Goal: Transaction & Acquisition: Obtain resource

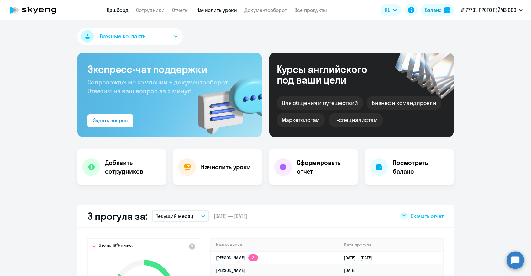
select select "30"
click at [183, 9] on link "Отчеты" at bounding box center [180, 10] width 17 height 6
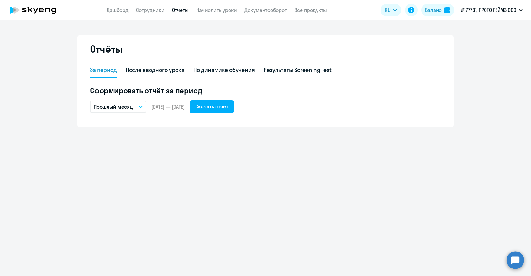
click at [134, 105] on button "Прошлый месяц" at bounding box center [118, 107] width 56 height 12
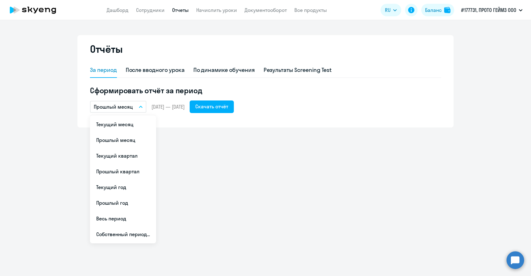
click at [134, 105] on button "Прошлый месяц" at bounding box center [118, 107] width 56 height 12
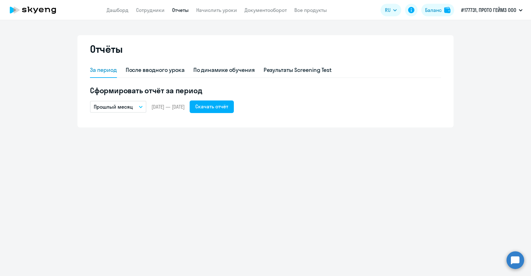
click at [134, 105] on button "Прошлый месяц" at bounding box center [118, 107] width 56 height 12
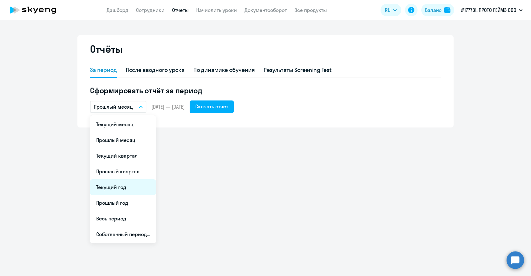
click at [138, 186] on li "Текущий год" at bounding box center [123, 187] width 66 height 16
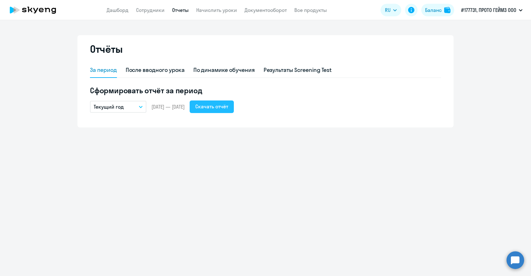
click at [228, 107] on div "Скачать отчёт" at bounding box center [211, 107] width 33 height 8
click at [479, 97] on ng-component "Отчёты За период После вводного урока По динамике обучения Результаты Screening…" at bounding box center [265, 81] width 531 height 92
click at [125, 105] on button "Текущий год" at bounding box center [118, 107] width 56 height 12
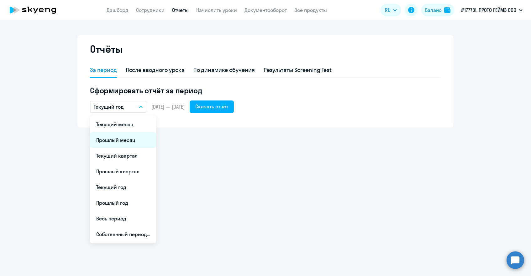
click at [131, 141] on li "Прошлый месяц" at bounding box center [123, 140] width 66 height 16
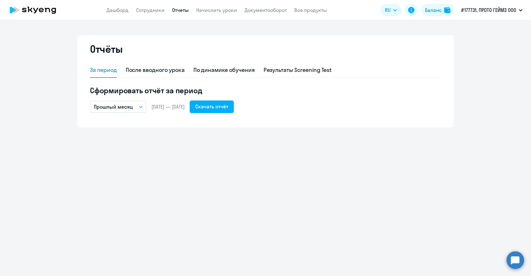
click at [135, 106] on button "Прошлый месяц" at bounding box center [118, 107] width 56 height 12
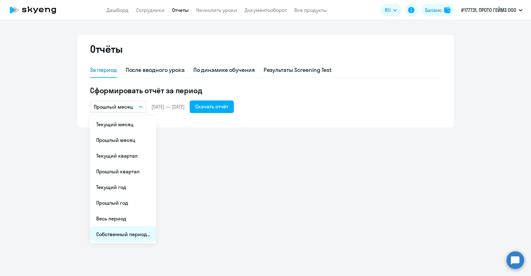
click at [142, 234] on li "Собственный период..." at bounding box center [123, 234] width 66 height 16
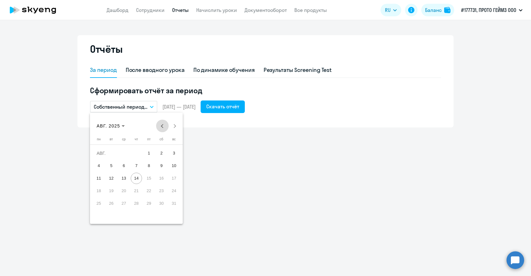
click at [162, 126] on span "Previous month" at bounding box center [162, 125] width 13 height 13
click at [173, 149] on span "1" at bounding box center [173, 152] width 11 height 11
click at [98, 213] on span "30" at bounding box center [98, 215] width 11 height 11
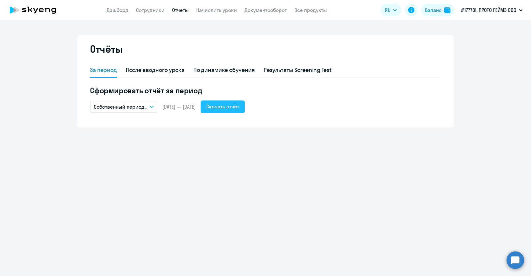
click at [239, 110] on div "Скачать отчёт" at bounding box center [222, 107] width 33 height 8
click at [151, 105] on button "Собственный период..." at bounding box center [123, 107] width 67 height 12
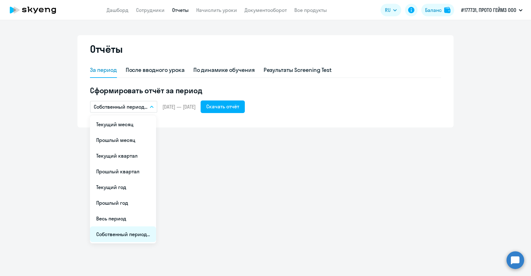
click at [144, 231] on li "Собственный период..." at bounding box center [123, 234] width 66 height 16
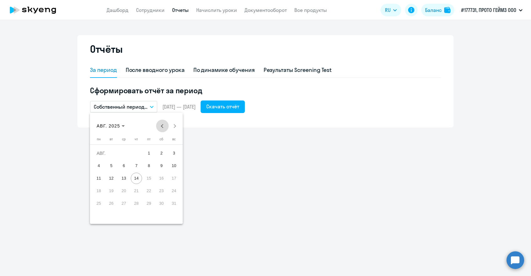
click at [163, 123] on span "Previous month" at bounding box center [162, 125] width 13 height 13
click at [248, 143] on div at bounding box center [265, 138] width 531 height 276
